Goal: Find contact information: Find contact information

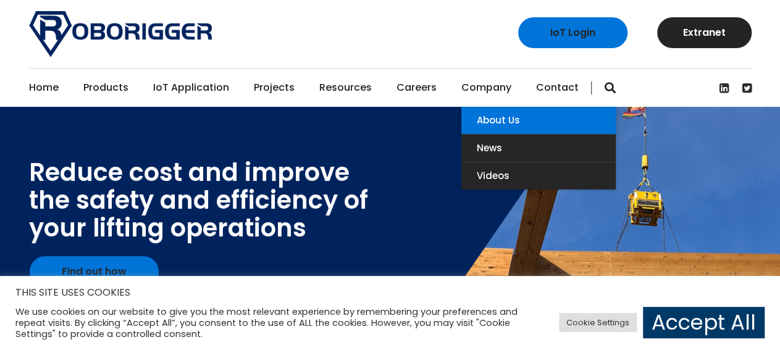
click at [503, 126] on link "About Us" at bounding box center [538, 120] width 154 height 27
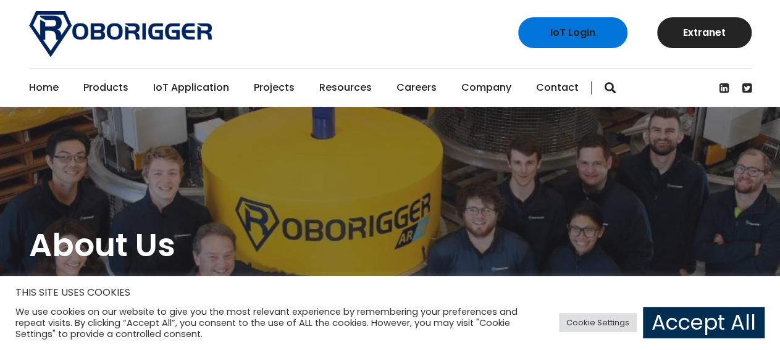
click at [674, 319] on link "Accept All" at bounding box center [704, 322] width 122 height 31
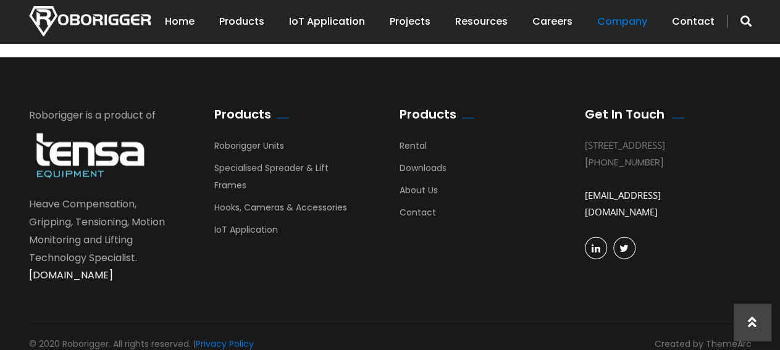
scroll to position [1308, 0]
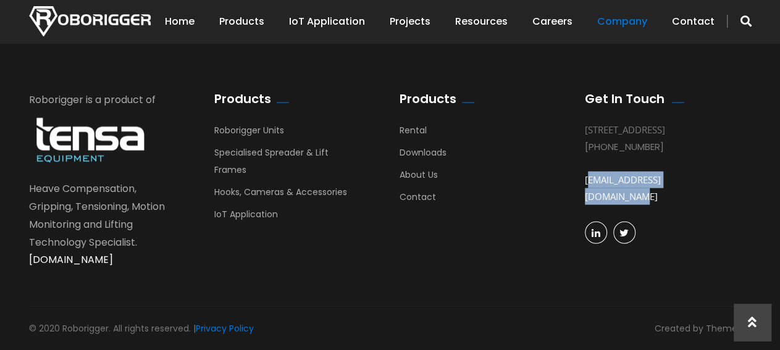
drag, startPoint x: 577, startPoint y: 201, endPoint x: 708, endPoint y: 199, distance: 130.9
click at [708, 199] on div "Get In Touch 1131 Hay St, West Perth, 6005 WA Australia +61 8 9488 4500 busdev@…" at bounding box center [667, 176] width 185 height 171
copy link "[EMAIL_ADDRESS][DOMAIN_NAME]"
